Goal: Task Accomplishment & Management: Complete application form

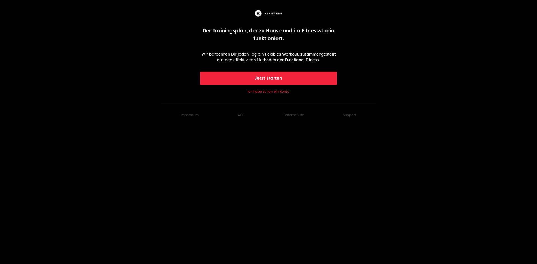
click at [271, 91] on button "Ich habe schon ein Konto" at bounding box center [269, 92] width 42 height 4
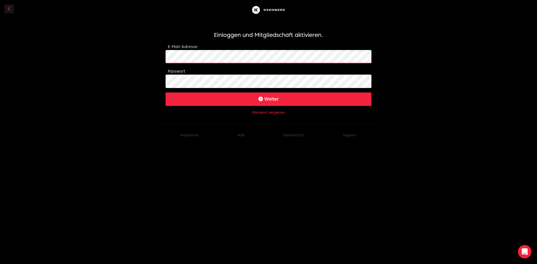
click at [142, 51] on body "Einloggen und Mitgliedschaft aktivieren. E-Mail-Adresse Passwort Weiter Passwor…" at bounding box center [268, 73] width 537 height 147
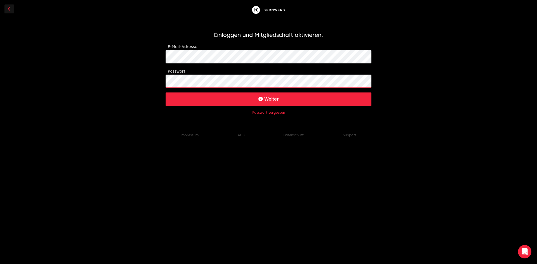
click button "Weiter" at bounding box center [269, 99] width 206 height 13
